Goal: Transaction & Acquisition: Book appointment/travel/reservation

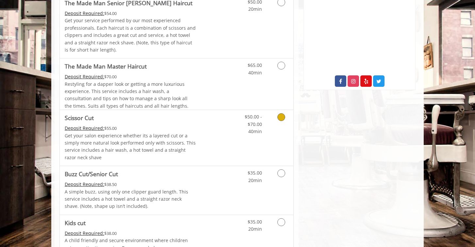
click at [241, 124] on link "$50.00 - $70.00 40min" at bounding box center [248, 122] width 27 height 25
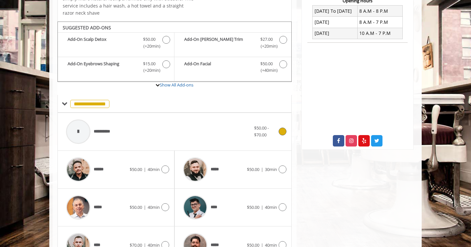
scroll to position [199, 0]
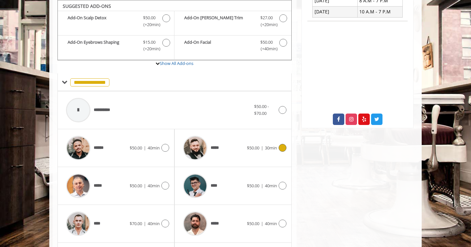
click at [238, 140] on div "*****" at bounding box center [213, 148] width 67 height 31
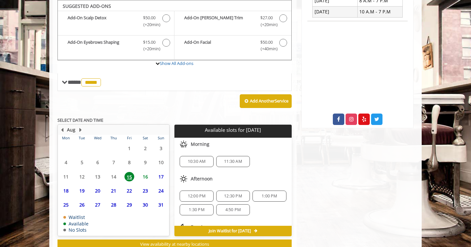
click at [161, 177] on span "17" at bounding box center [161, 176] width 10 height 9
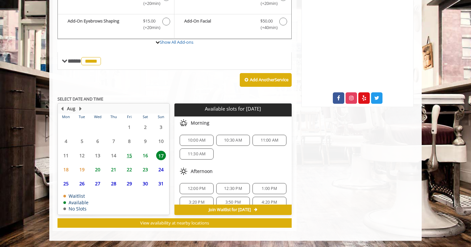
scroll to position [8, 0]
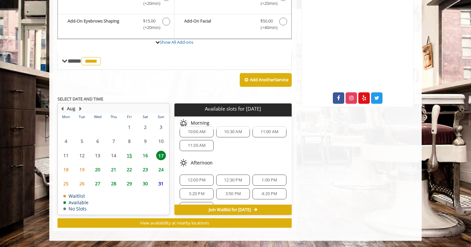
click at [205, 177] on div "12:00 PM" at bounding box center [197, 180] width 34 height 11
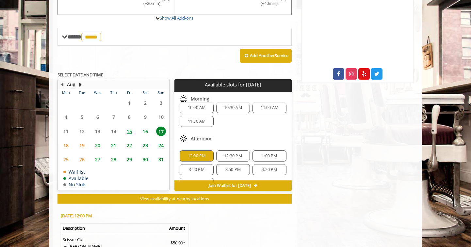
scroll to position [293, 0]
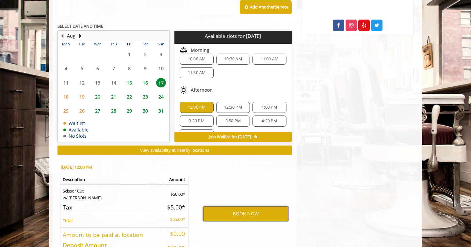
click at [242, 218] on button "BOOK NOW" at bounding box center [245, 214] width 85 height 15
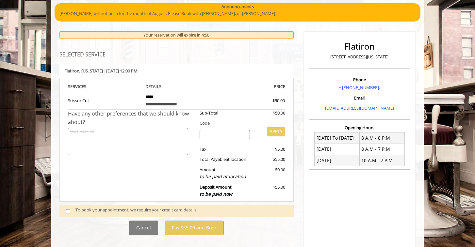
scroll to position [96, 0]
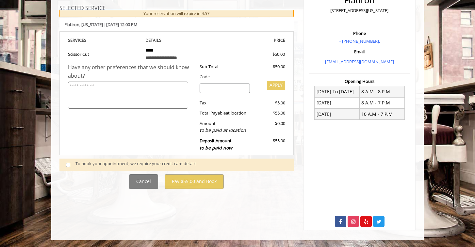
click at [102, 164] on div "To book your appointment, we require your credit card details." at bounding box center [182, 164] width 212 height 9
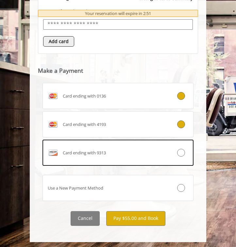
scroll to position [398, 0]
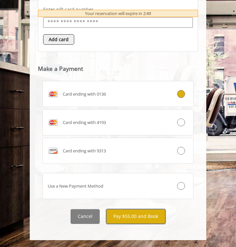
click at [132, 220] on button "Pay $55.00 and Book" at bounding box center [135, 217] width 59 height 15
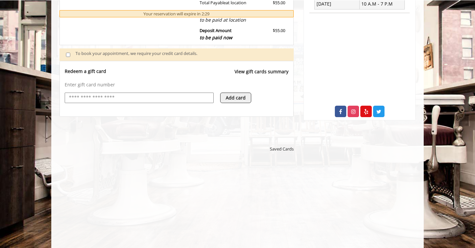
scroll to position [320, 0]
